Goal: Task Accomplishment & Management: Manage account settings

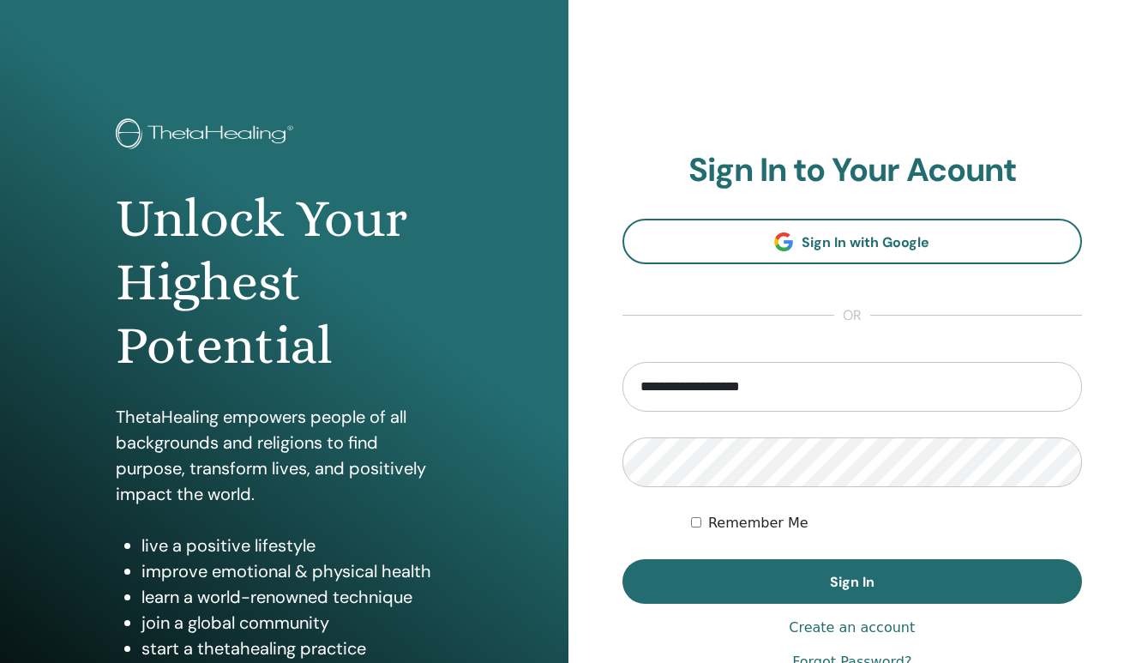
type input "**********"
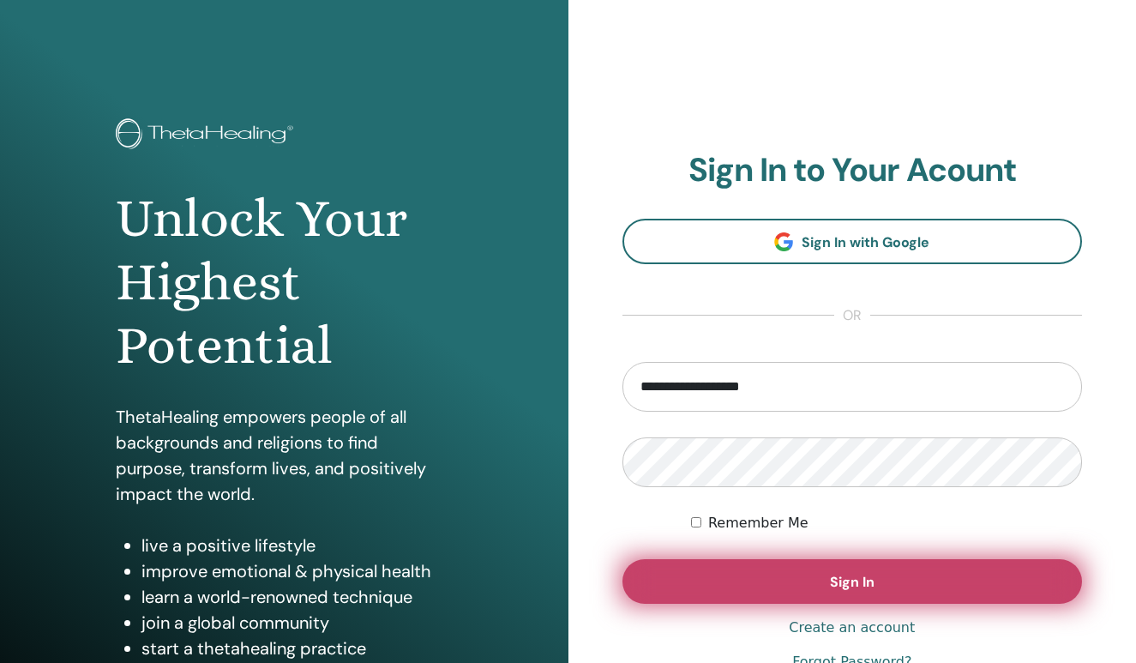
click at [822, 578] on button "Sign In" at bounding box center [852, 581] width 460 height 45
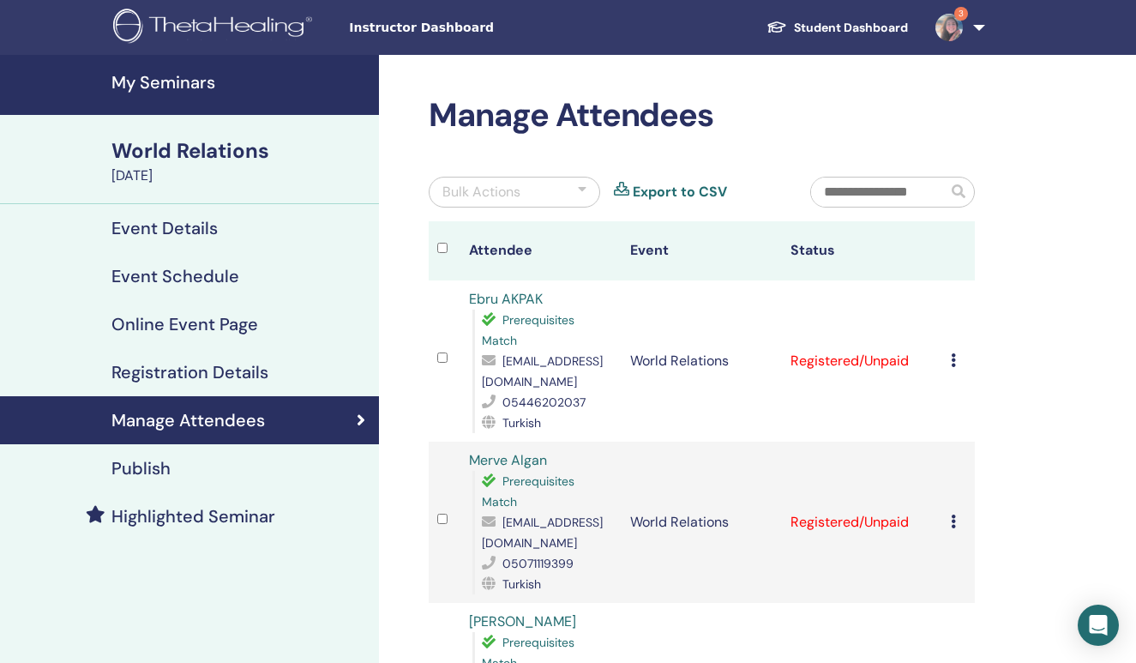
click at [189, 83] on h4 "My Seminars" at bounding box center [239, 82] width 257 height 21
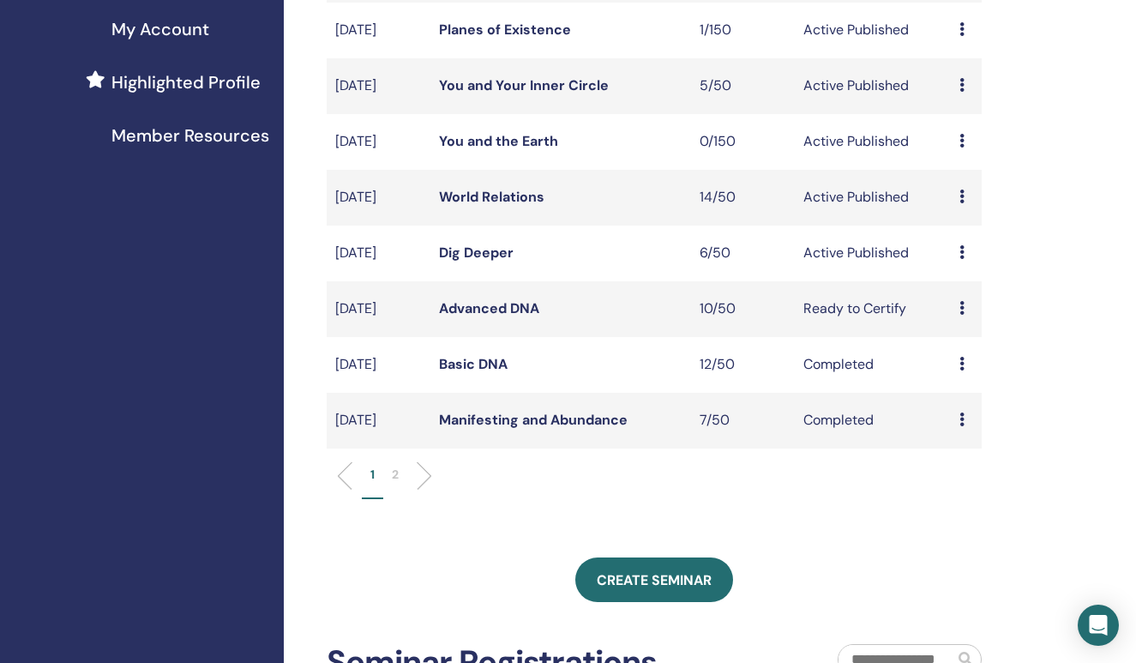
scroll to position [433, 0]
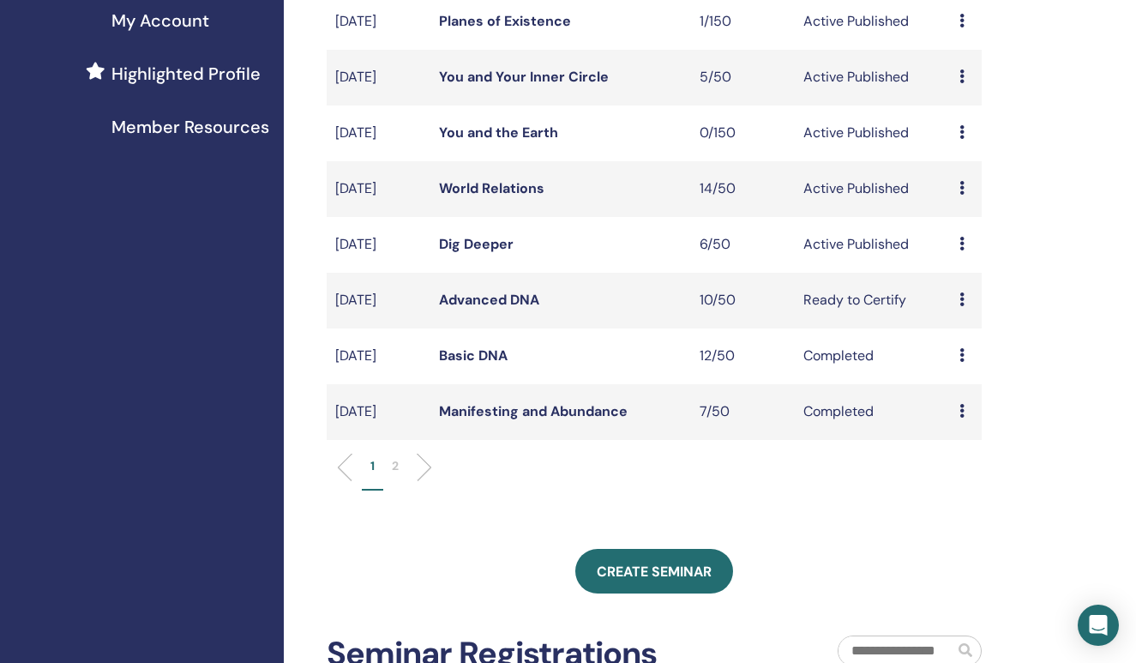
click at [481, 253] on link "Dig Deeper" at bounding box center [476, 244] width 75 height 18
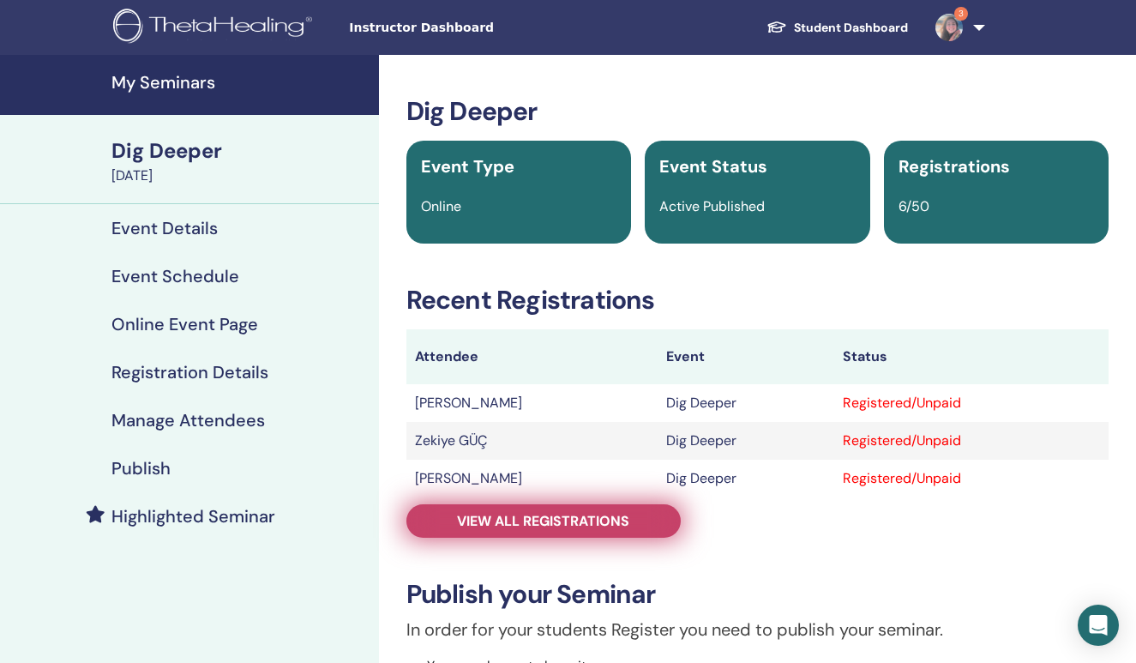
click at [556, 525] on span "View all registrations" at bounding box center [543, 521] width 172 height 18
